Goal: Use online tool/utility: Utilize a website feature to perform a specific function

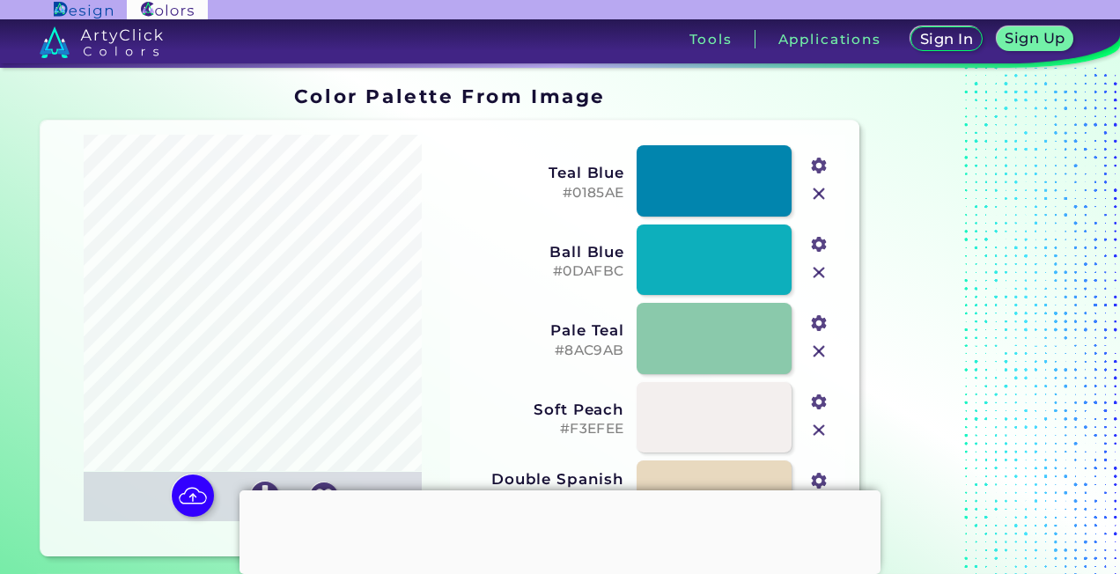
click at [205, 474] on img at bounding box center [193, 495] width 42 height 42
click at [0, 0] on input "file" at bounding box center [0, 0] width 0 height 0
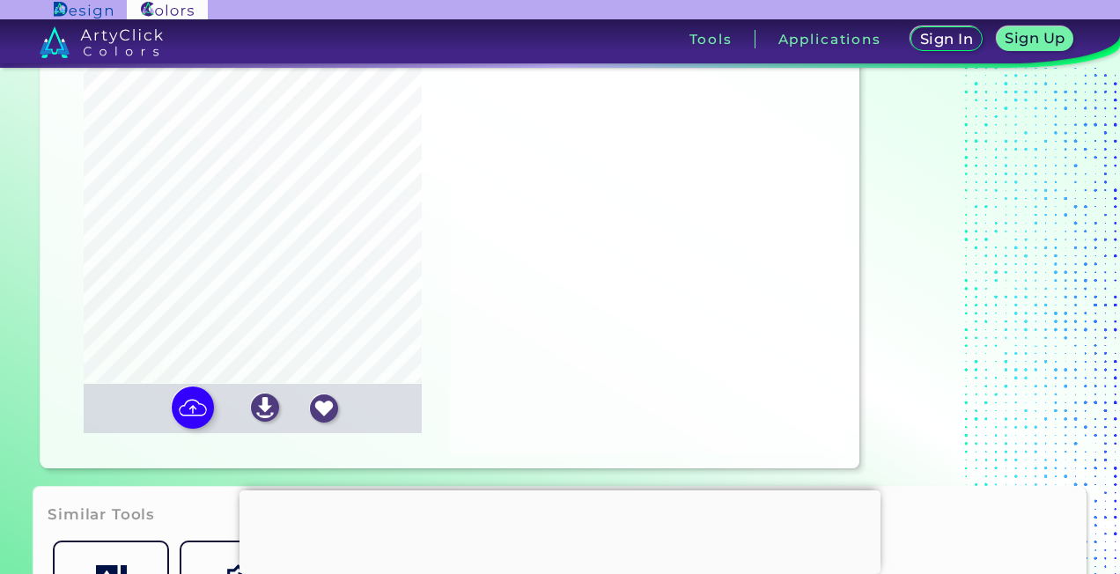
type input "#fff6f8"
type input "#daeead"
type input "#ffbcbc"
type input "#f0b7c3"
type input "#747272"
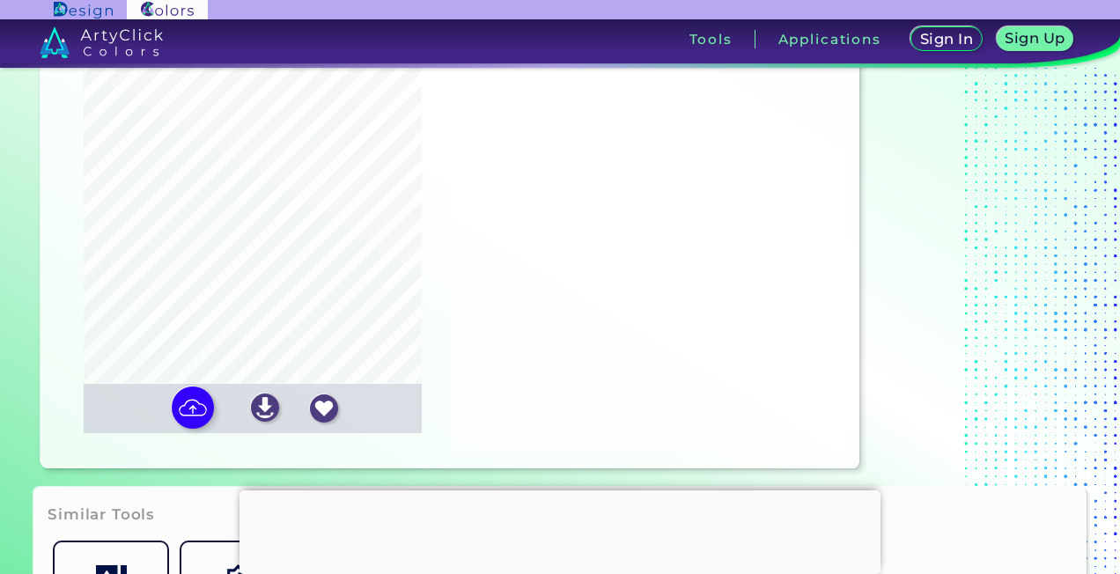
type input "#110e0e"
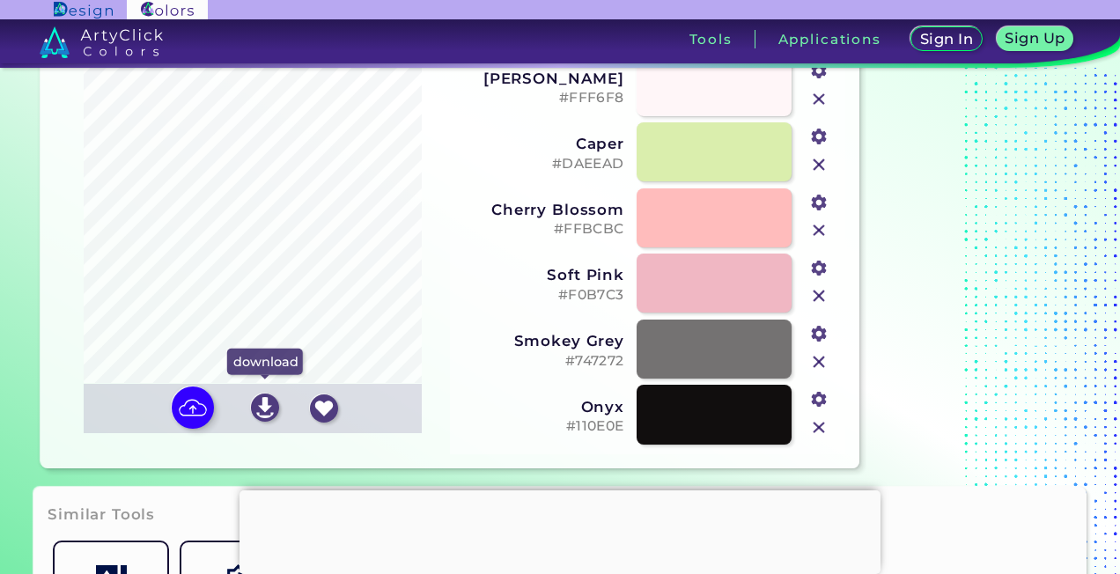
click at [262, 407] on img at bounding box center [265, 407] width 28 height 28
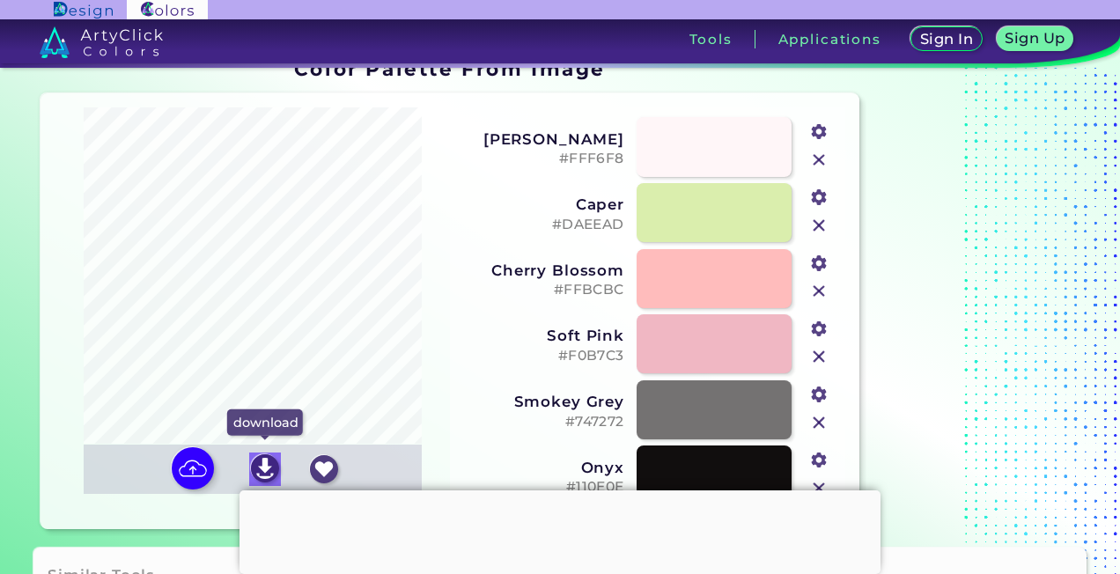
scroll to position [0, 0]
